Goal: Task Accomplishment & Management: Manage account settings

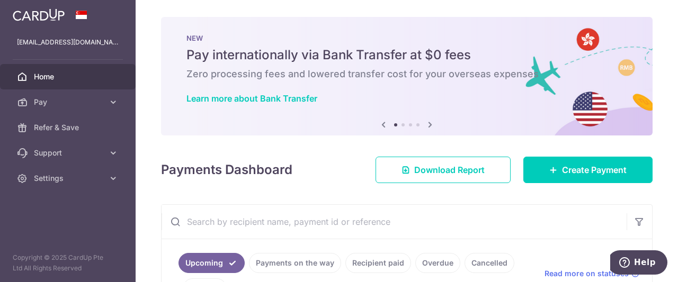
scroll to position [277, 0]
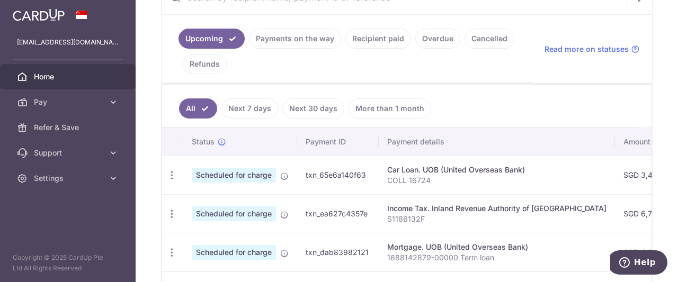
click at [308, 29] on link "Payments on the way" at bounding box center [295, 39] width 92 height 20
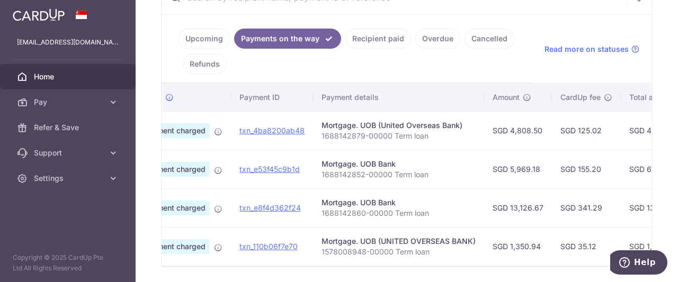
scroll to position [0, 19]
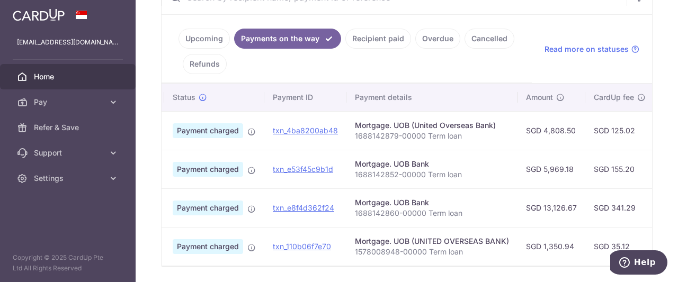
click at [375, 34] on link "Recipient paid" at bounding box center [378, 39] width 66 height 20
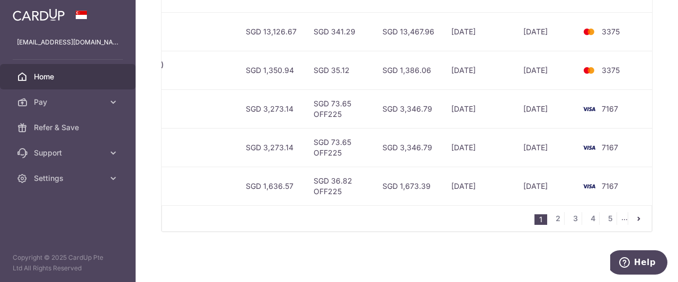
scroll to position [0, 0]
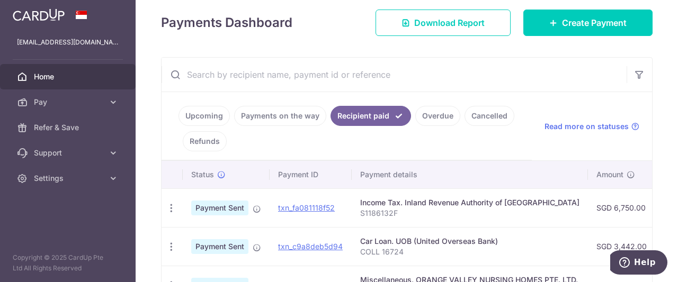
click at [283, 113] on link "Payments on the way" at bounding box center [280, 116] width 92 height 20
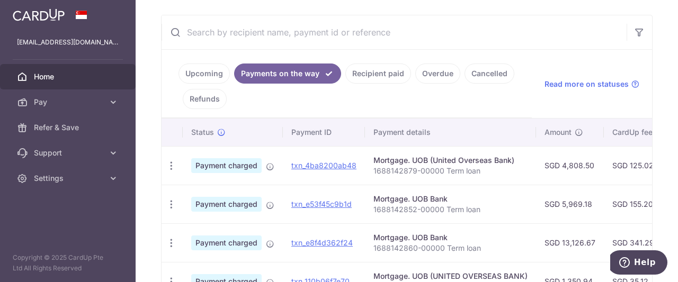
scroll to position [200, 0]
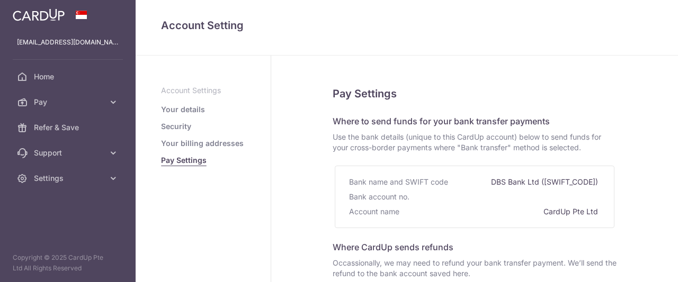
select select
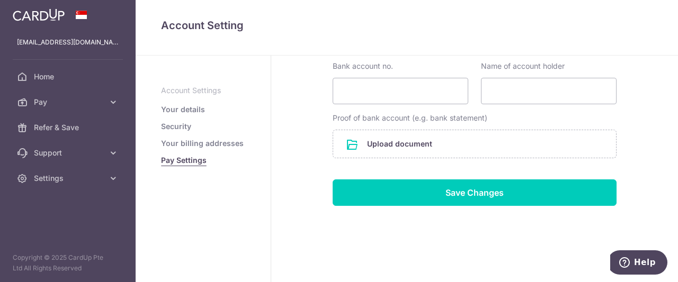
scroll to position [296, 0]
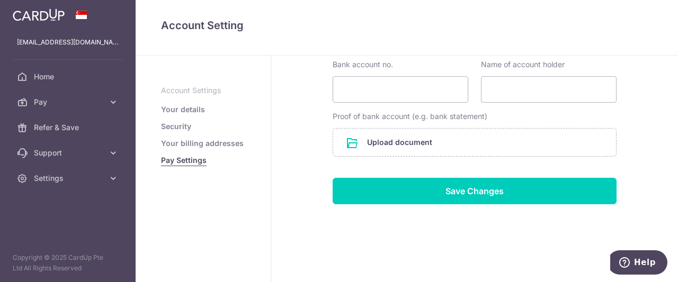
click at [166, 106] on link "Your details" at bounding box center [183, 109] width 44 height 11
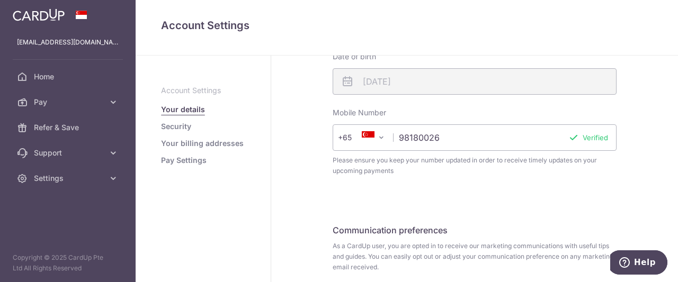
scroll to position [396, 0]
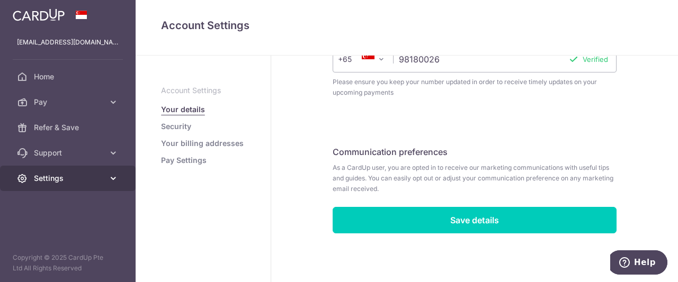
click at [106, 178] on link "Settings" at bounding box center [68, 178] width 136 height 25
